Goal: Find specific page/section: Find specific page/section

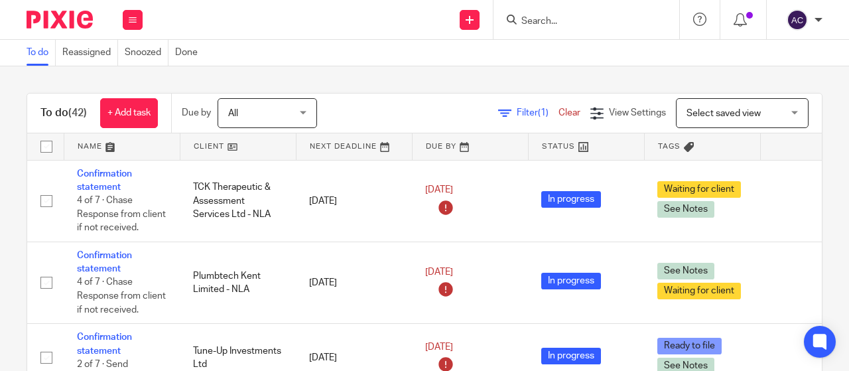
click at [549, 18] on input "Search" at bounding box center [579, 22] width 119 height 12
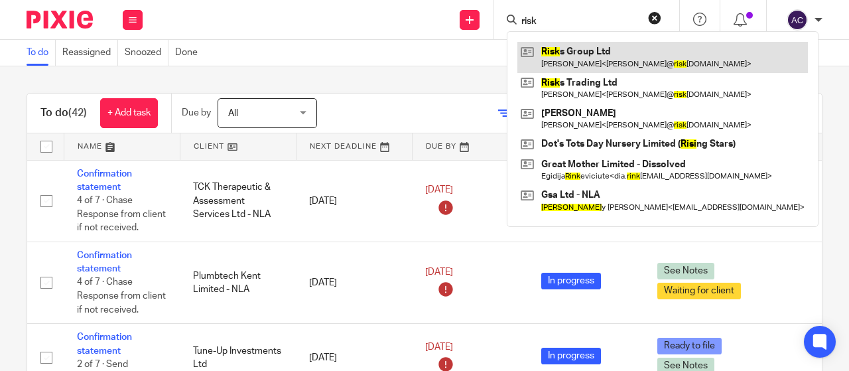
type input "risk"
click at [562, 49] on link at bounding box center [662, 57] width 291 height 31
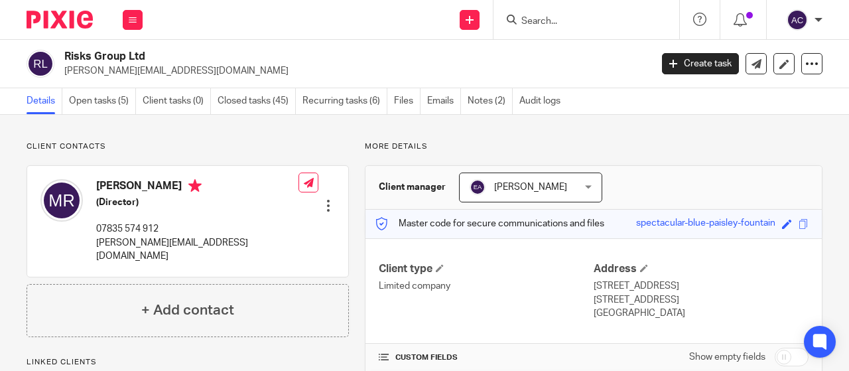
click at [69, 15] on img at bounding box center [60, 20] width 66 height 18
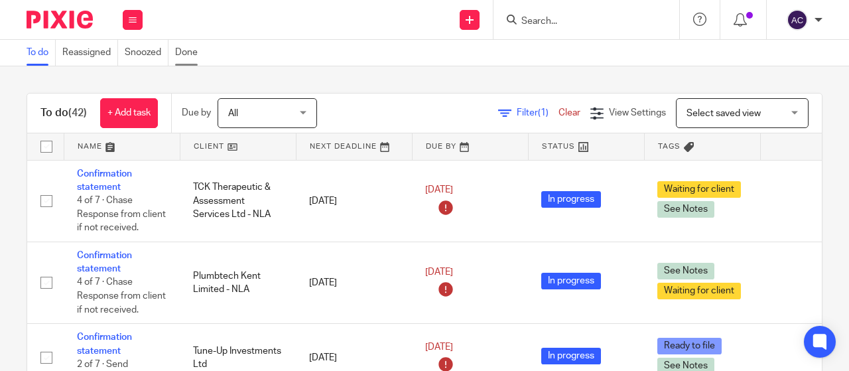
click at [187, 51] on link "Done" at bounding box center [189, 53] width 29 height 26
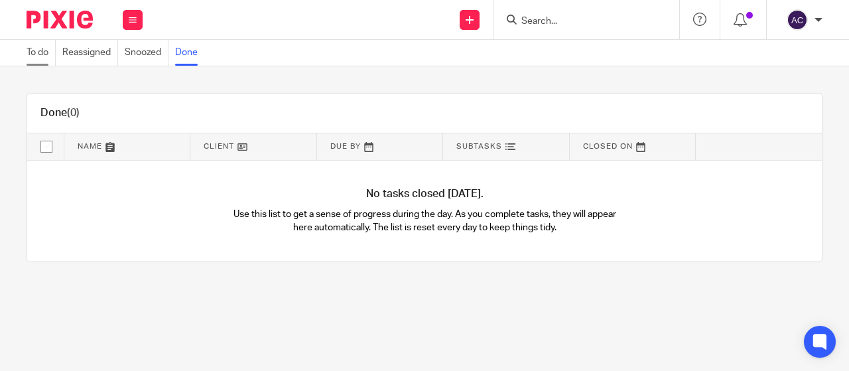
click at [37, 58] on link "To do" at bounding box center [41, 53] width 29 height 26
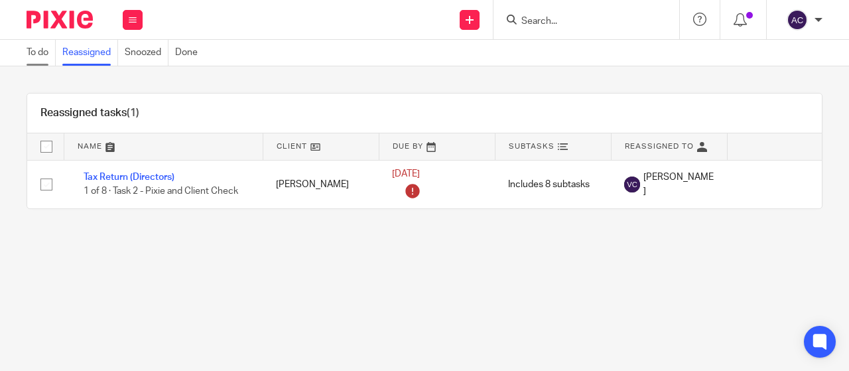
click at [39, 51] on link "To do" at bounding box center [41, 53] width 29 height 26
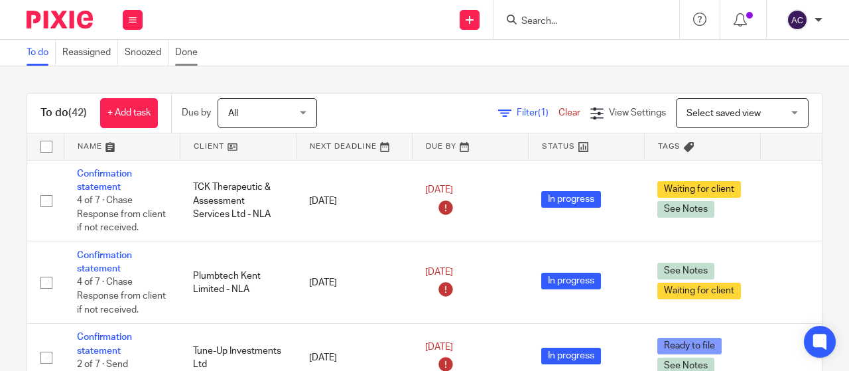
click at [180, 52] on link "Done" at bounding box center [189, 53] width 29 height 26
